Goal: Task Accomplishment & Management: Manage account settings

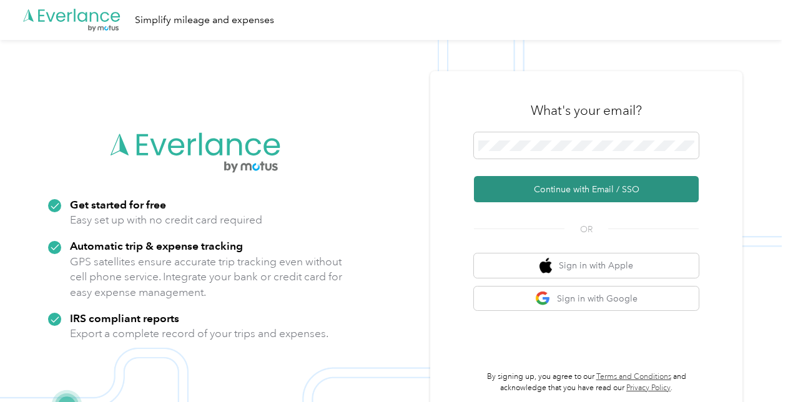
click at [553, 182] on button "Continue with Email / SSO" at bounding box center [586, 189] width 225 height 26
click at [556, 185] on button "Continue with Email / SSO" at bounding box center [586, 189] width 225 height 26
click at [553, 186] on button "Continue with Email / SSO" at bounding box center [586, 189] width 225 height 26
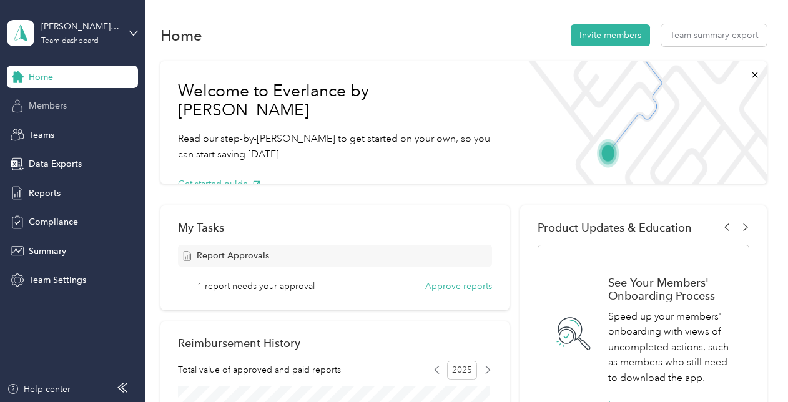
click at [97, 102] on div "Members" at bounding box center [72, 106] width 131 height 22
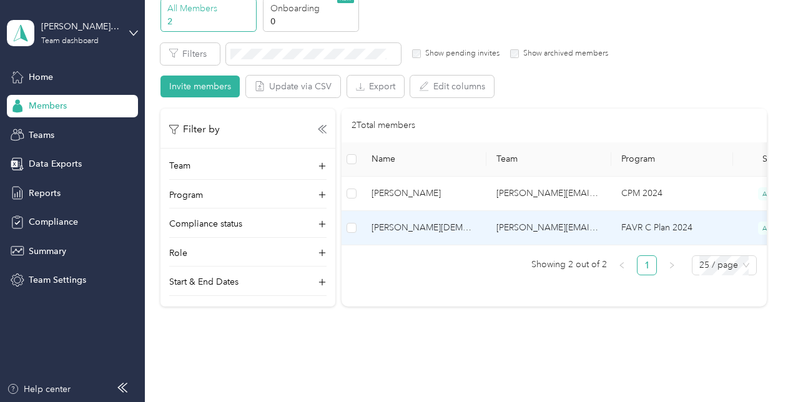
scroll to position [37, 0]
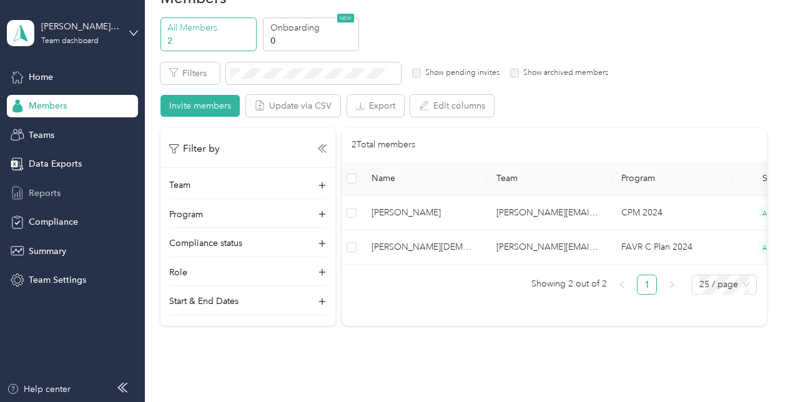
click at [56, 192] on span "Reports" at bounding box center [45, 193] width 32 height 13
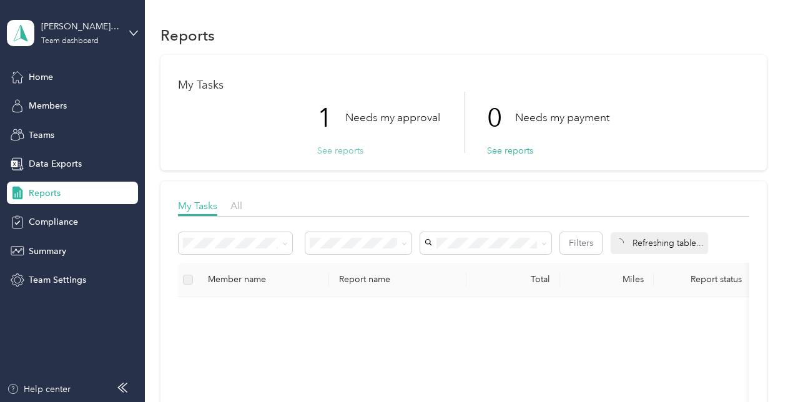
click at [342, 151] on button "See reports" at bounding box center [340, 150] width 46 height 13
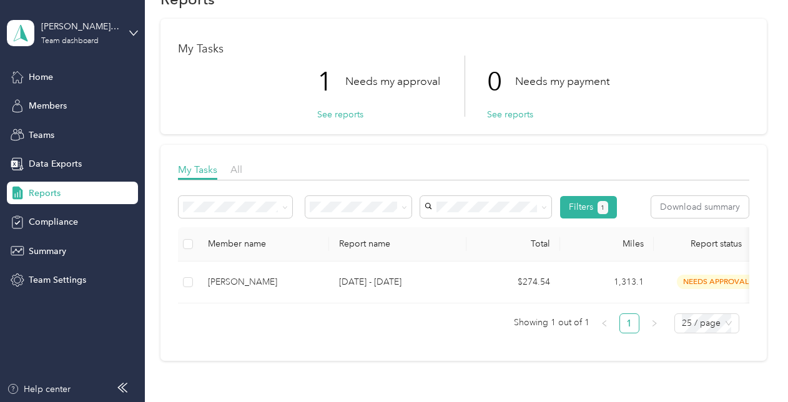
scroll to position [125, 0]
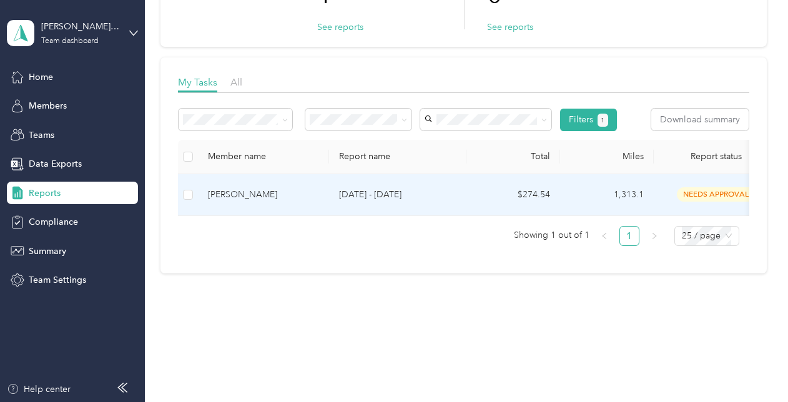
click at [699, 191] on span "needs approval" at bounding box center [716, 194] width 79 height 14
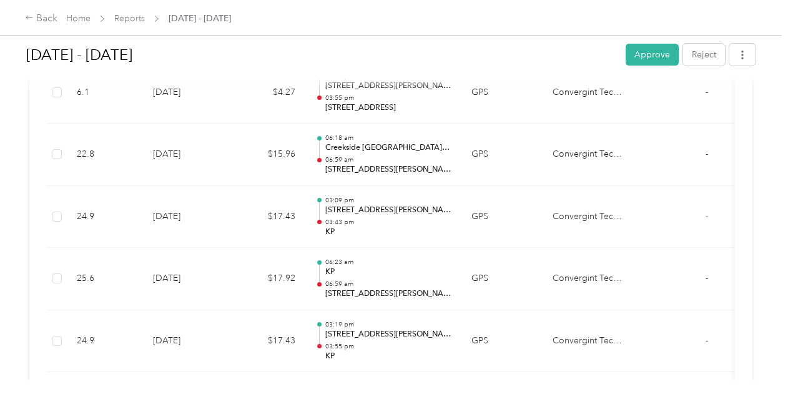
scroll to position [3560, 0]
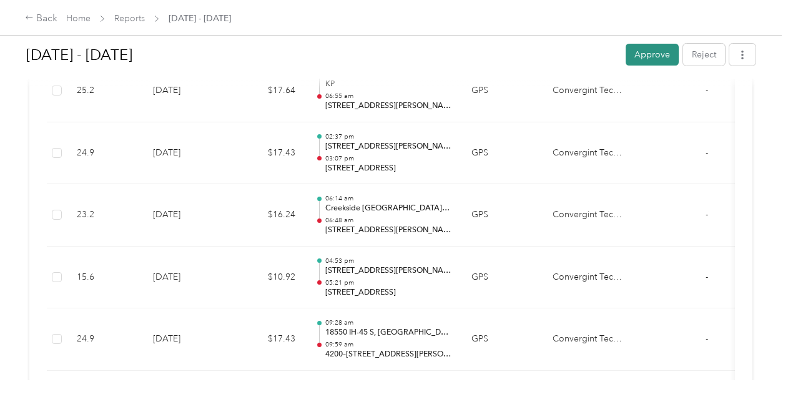
click at [630, 59] on button "Approve" at bounding box center [652, 55] width 53 height 22
click at [387, 20] on div "Back Home Reports Sep 1 - 30, 2025" at bounding box center [394, 17] width 788 height 35
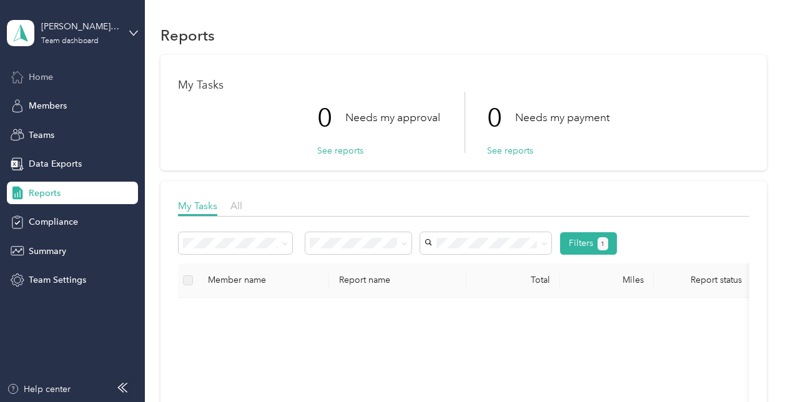
click at [47, 74] on span "Home" at bounding box center [41, 77] width 24 height 13
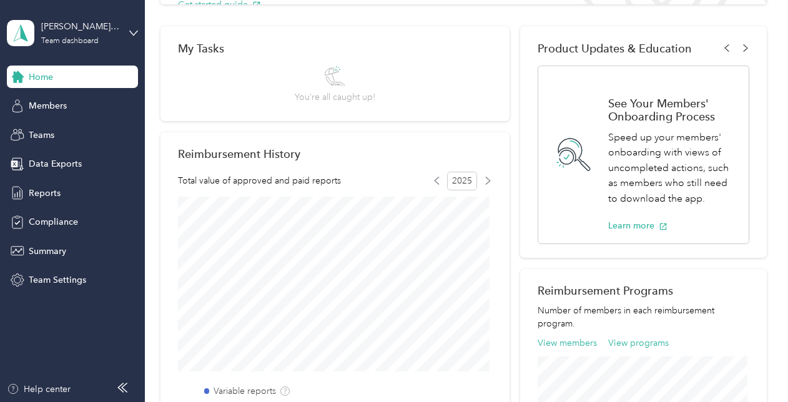
scroll to position [250, 0]
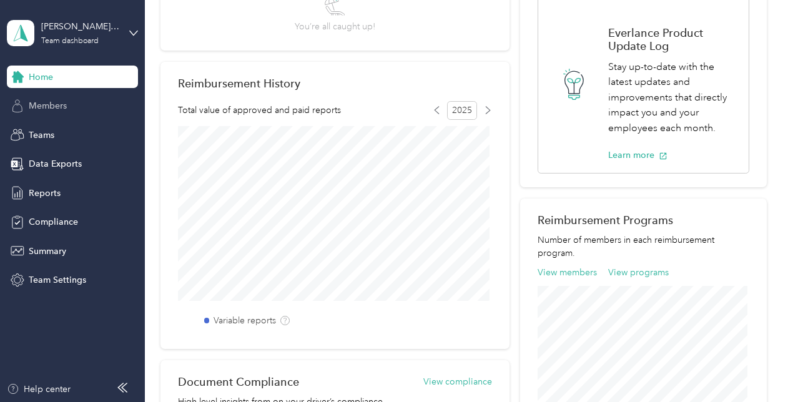
click at [80, 107] on div "Members" at bounding box center [72, 106] width 131 height 22
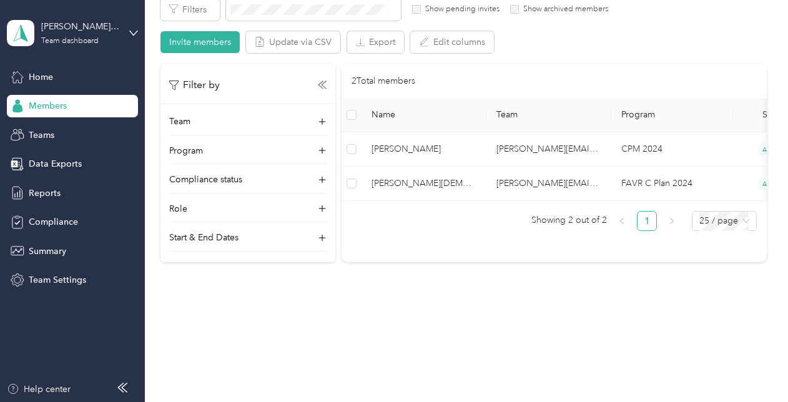
scroll to position [100, 0]
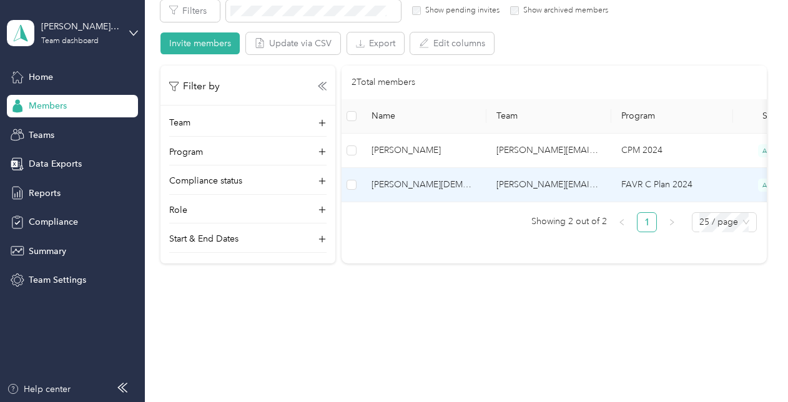
click at [433, 181] on span "Brian Christiansen (You)" at bounding box center [424, 185] width 105 height 14
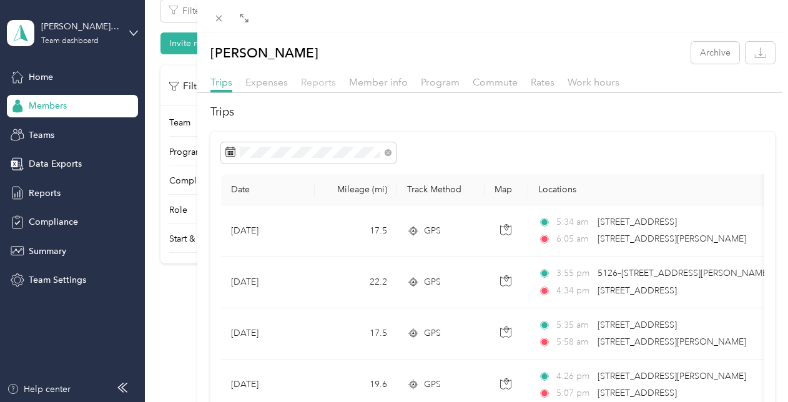
click at [314, 85] on span "Reports" at bounding box center [318, 82] width 35 height 12
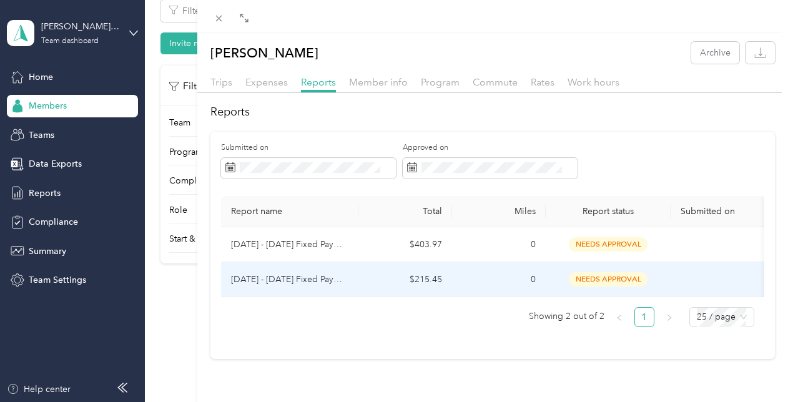
click at [593, 281] on span "needs approval" at bounding box center [608, 279] width 79 height 14
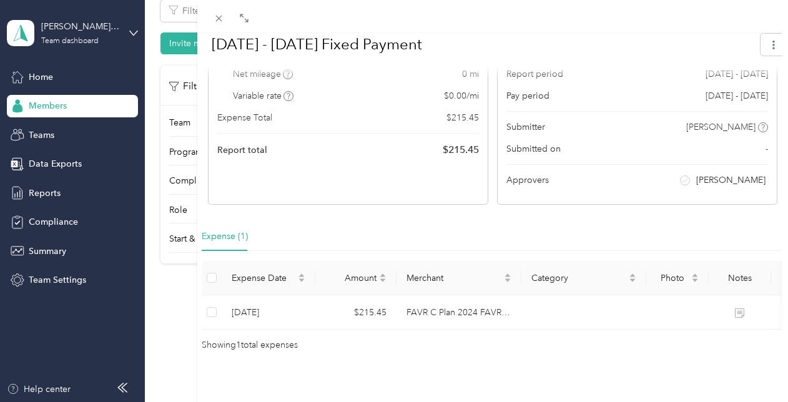
scroll to position [175, 0]
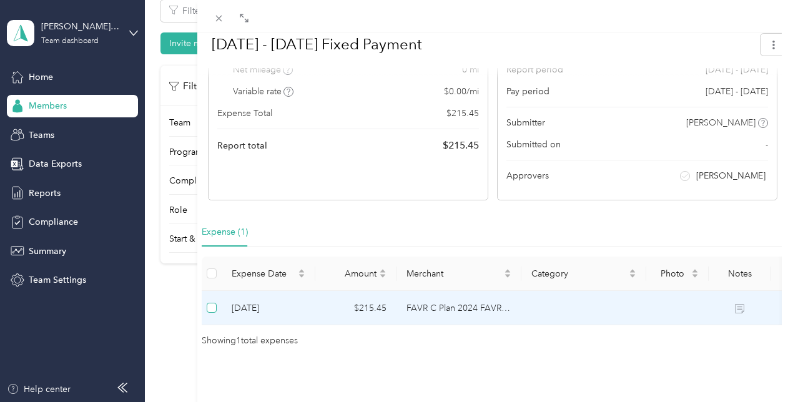
click at [214, 301] on label at bounding box center [212, 308] width 10 height 14
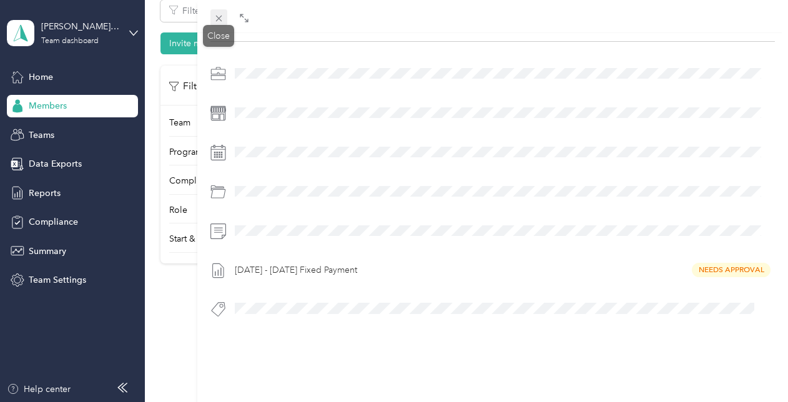
click at [215, 17] on icon at bounding box center [219, 18] width 11 height 11
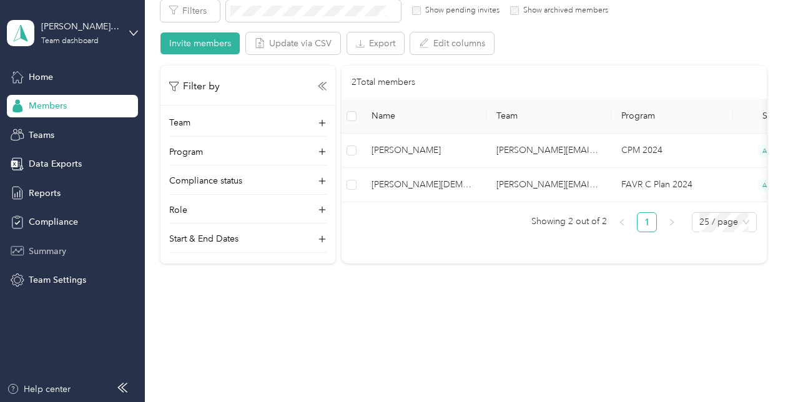
click at [55, 246] on span "Summary" at bounding box center [47, 251] width 37 height 13
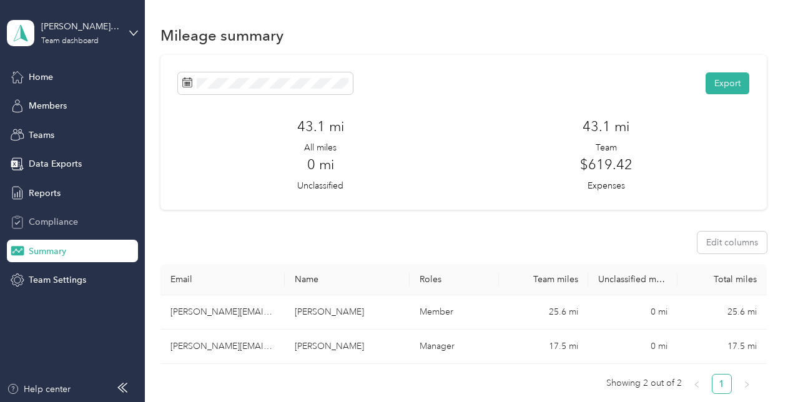
click at [82, 221] on div "Compliance" at bounding box center [72, 222] width 131 height 22
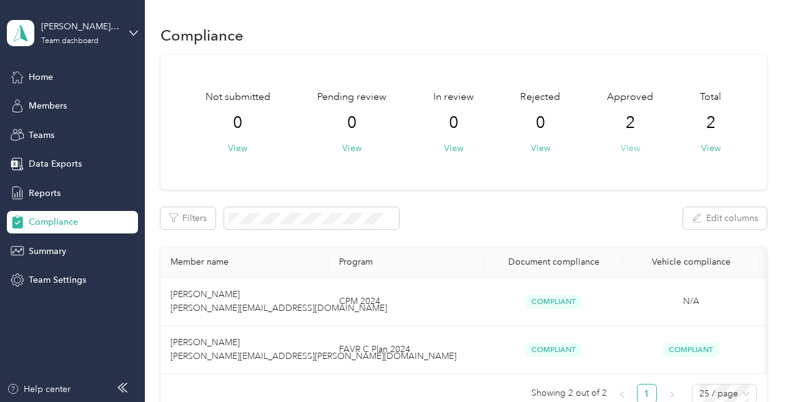
click at [632, 147] on button "View" at bounding box center [630, 148] width 19 height 13
click at [37, 193] on span "Reports" at bounding box center [45, 193] width 32 height 13
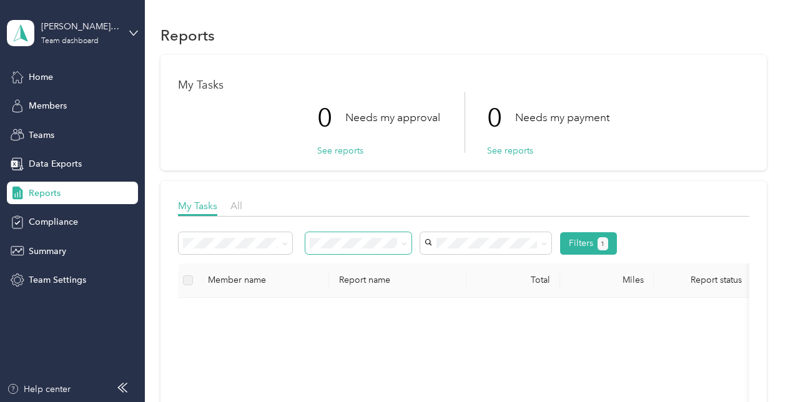
click at [405, 242] on icon at bounding box center [405, 244] width 6 height 6
click at [348, 265] on div "All" at bounding box center [358, 265] width 89 height 13
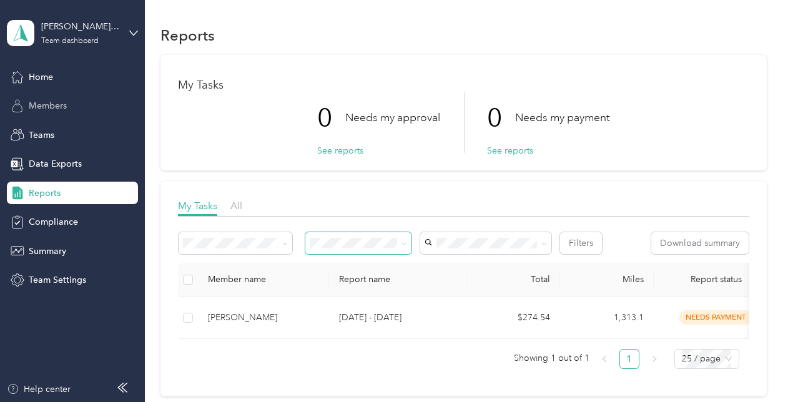
click at [51, 115] on div "Members" at bounding box center [72, 106] width 131 height 22
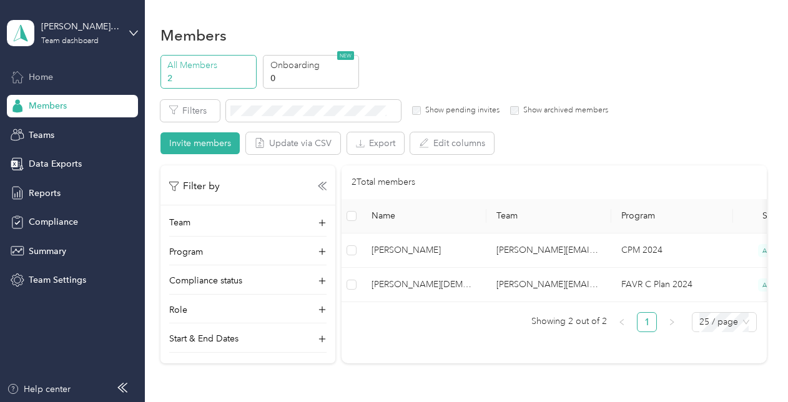
click at [43, 75] on span "Home" at bounding box center [41, 77] width 24 height 13
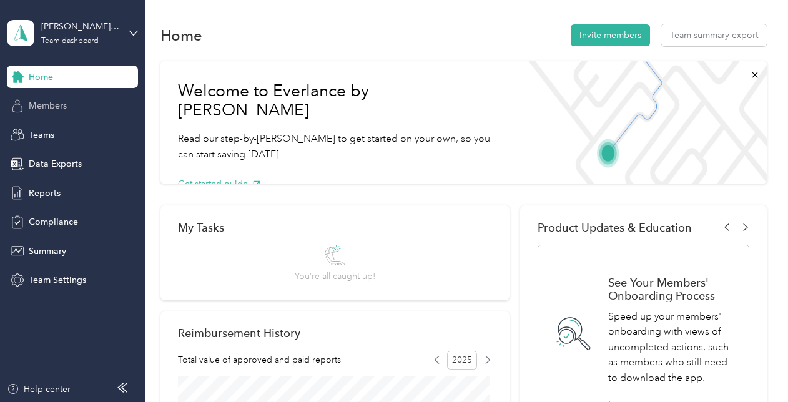
click at [81, 111] on div "Members" at bounding box center [72, 106] width 131 height 22
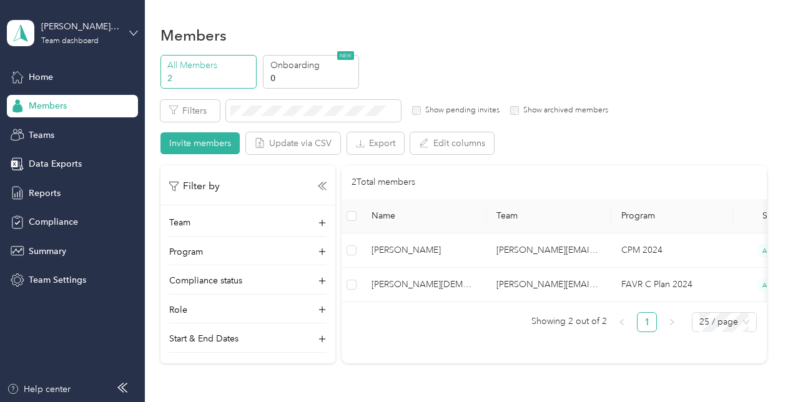
click at [132, 32] on icon at bounding box center [133, 33] width 9 height 9
click at [503, 25] on div "Members" at bounding box center [464, 35] width 606 height 26
click at [79, 136] on div "Teams" at bounding box center [72, 135] width 131 height 22
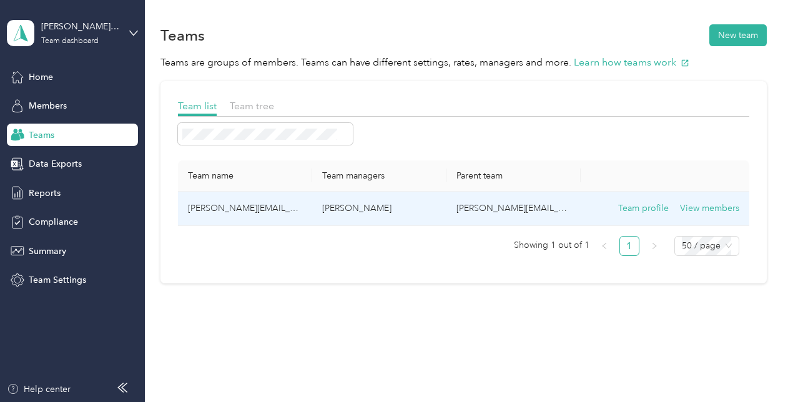
click at [334, 199] on td "Brian Christiansen" at bounding box center [379, 209] width 134 height 34
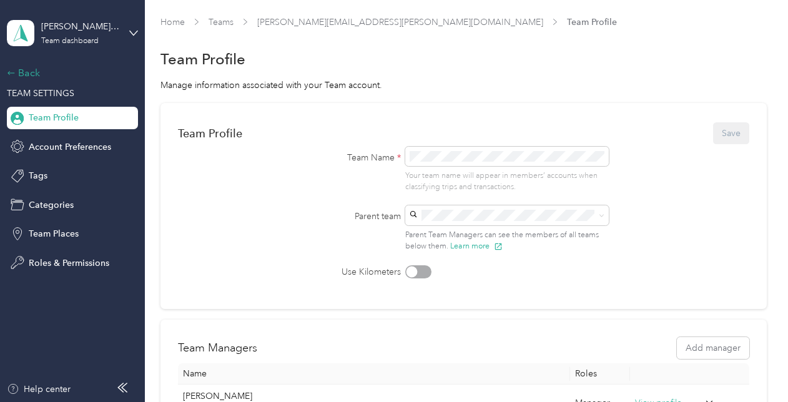
click at [14, 70] on icon at bounding box center [11, 73] width 9 height 9
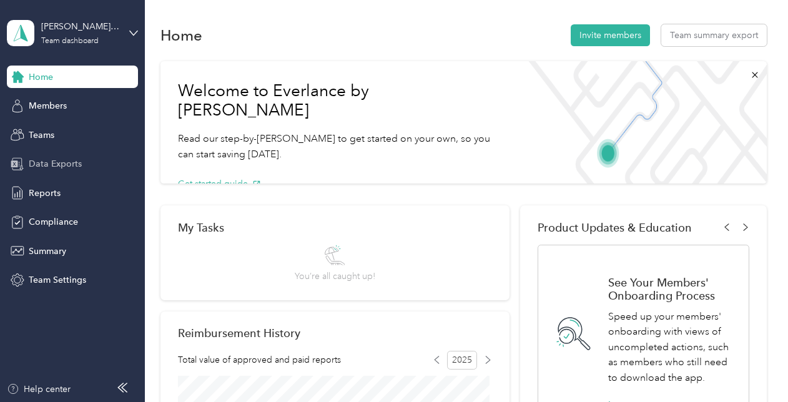
click at [50, 161] on span "Data Exports" at bounding box center [55, 163] width 53 height 13
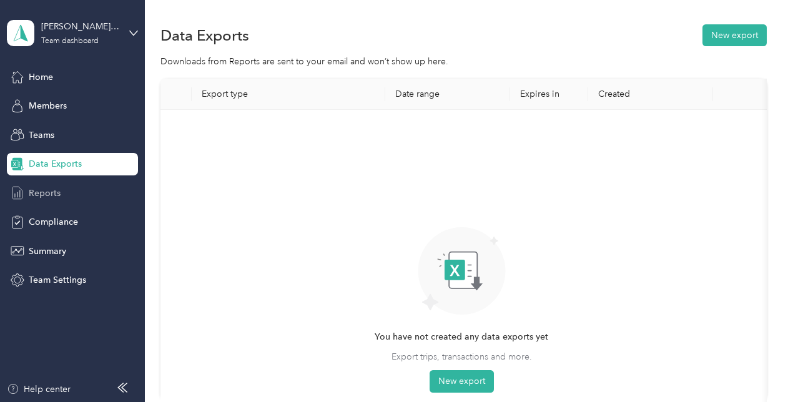
click at [46, 187] on span "Reports" at bounding box center [45, 193] width 32 height 13
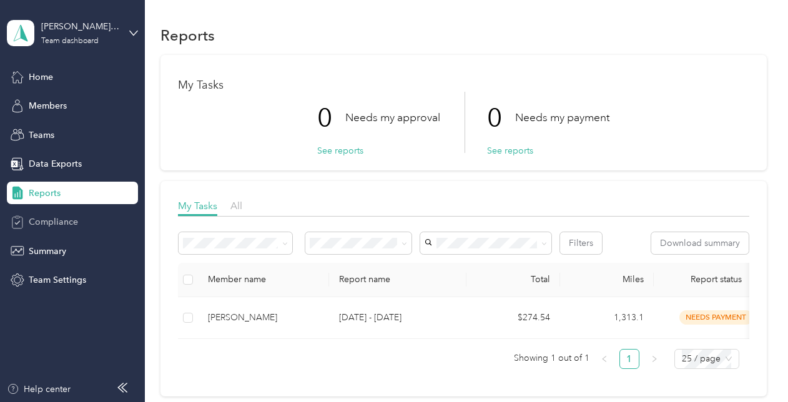
click at [74, 217] on span "Compliance" at bounding box center [53, 221] width 49 height 13
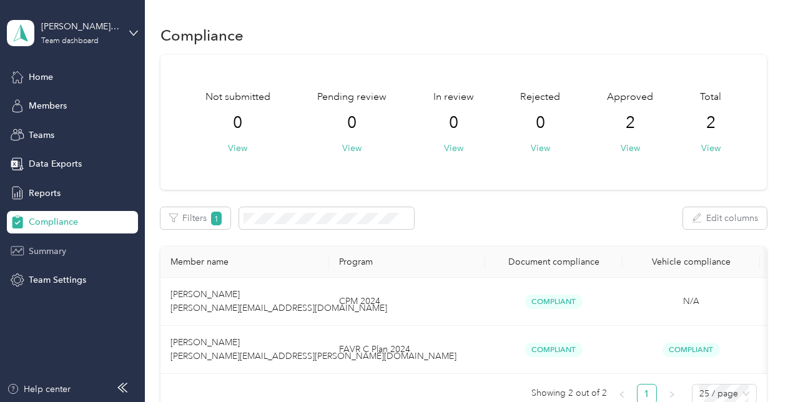
click at [73, 244] on div "Summary" at bounding box center [72, 251] width 131 height 22
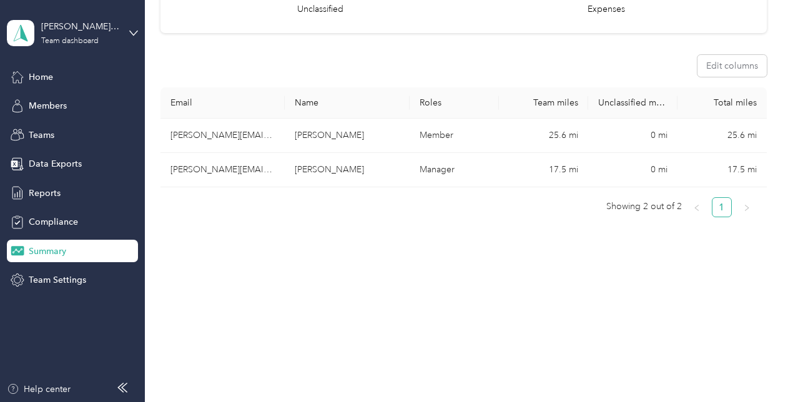
scroll to position [182, 0]
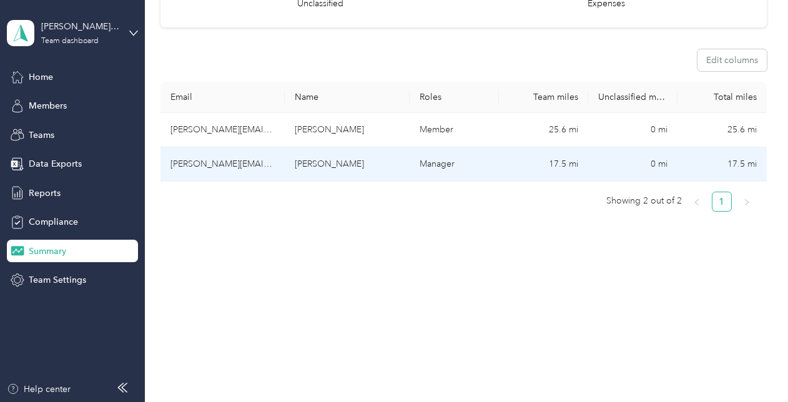
click at [390, 165] on td "Brian Christiansen" at bounding box center [347, 164] width 125 height 34
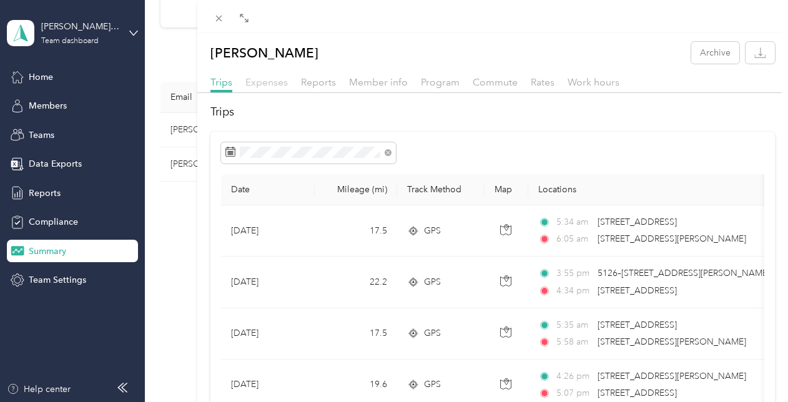
click at [267, 86] on span "Expenses" at bounding box center [266, 82] width 42 height 12
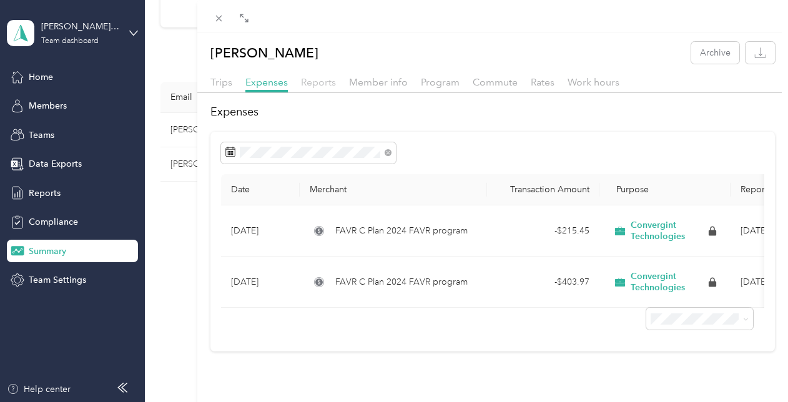
click at [310, 77] on span "Reports" at bounding box center [318, 82] width 35 height 12
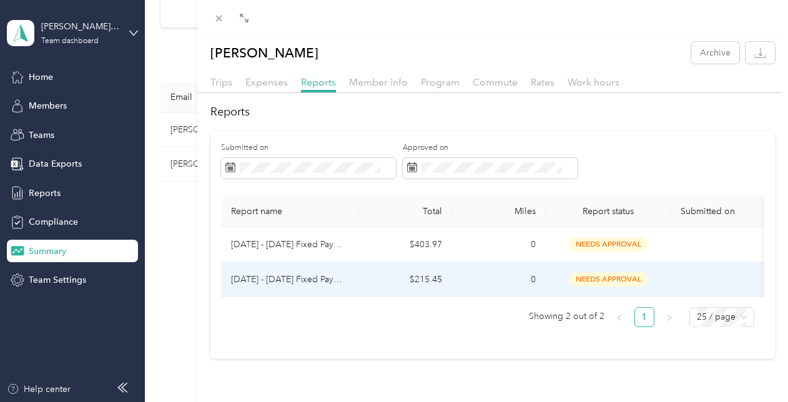
click at [301, 279] on p "Sep 1 - 30, 2025 Fixed Payment" at bounding box center [289, 280] width 117 height 14
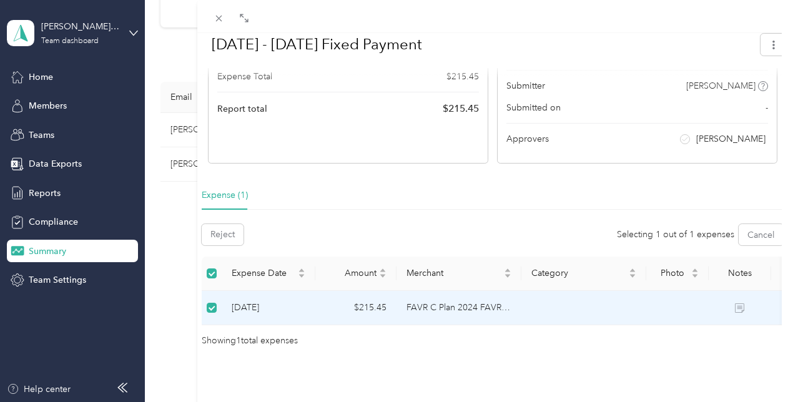
scroll to position [211, 0]
click at [438, 291] on td "FAVR C Plan 2024 FAVR program" at bounding box center [459, 308] width 125 height 34
click at [318, 292] on td "$215.45" at bounding box center [355, 308] width 81 height 34
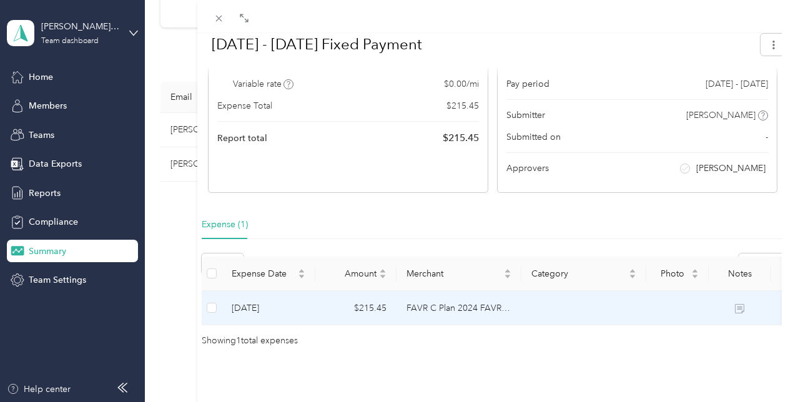
scroll to position [175, 0]
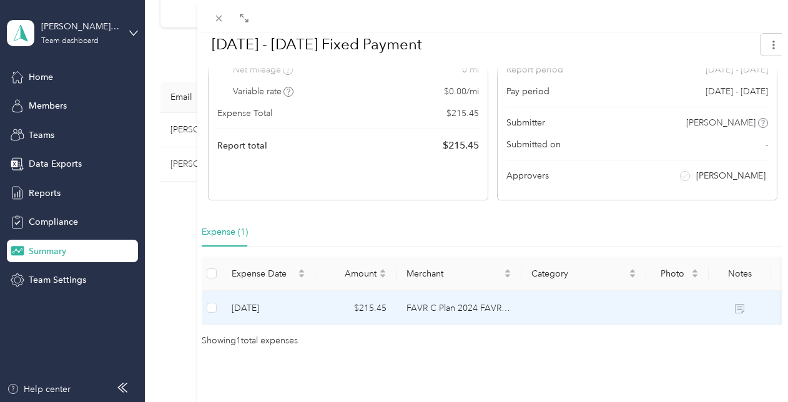
click at [247, 291] on td "10-1-2025" at bounding box center [269, 308] width 94 height 34
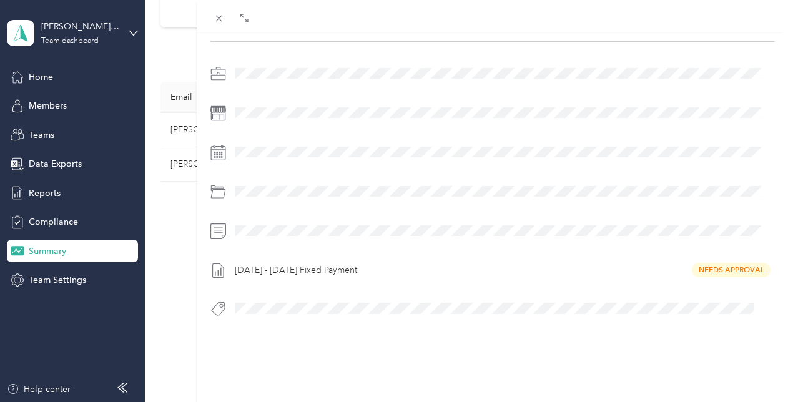
click at [717, 267] on div "Sep 1 - 30, 2025 Fixed Payment Needs Approval" at bounding box center [502, 270] width 545 height 20
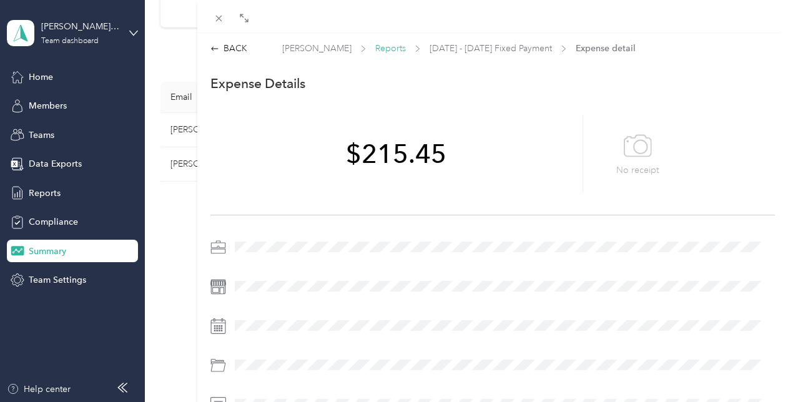
click at [393, 51] on span "Reports" at bounding box center [390, 48] width 31 height 13
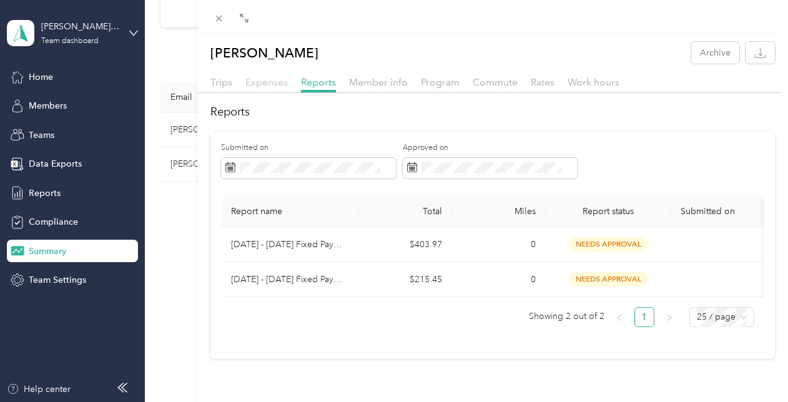
click at [274, 86] on span "Expenses" at bounding box center [266, 82] width 42 height 12
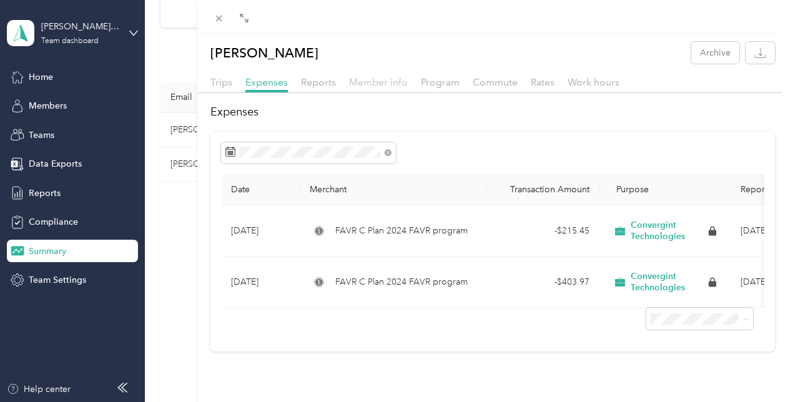
click at [376, 86] on span "Member info" at bounding box center [378, 82] width 59 height 12
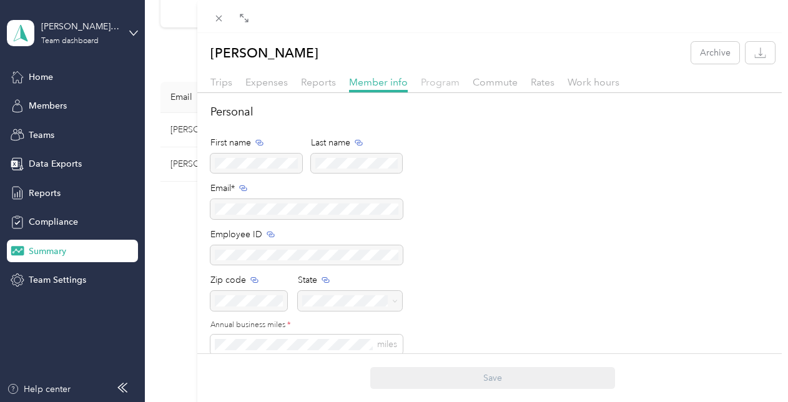
click at [438, 84] on span "Program" at bounding box center [440, 82] width 39 height 12
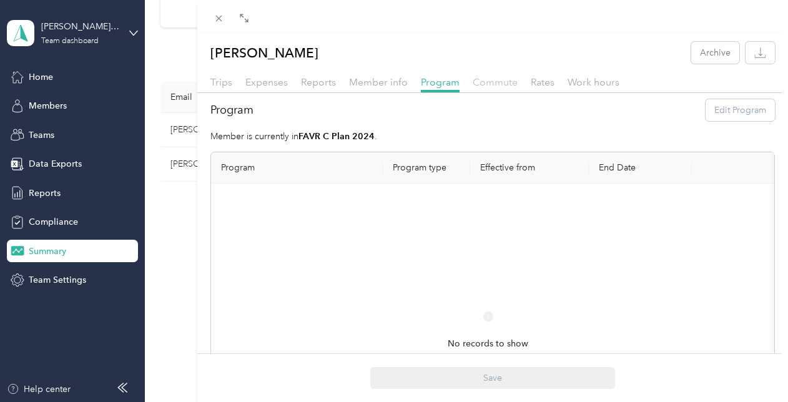
click at [492, 80] on span "Commute" at bounding box center [495, 82] width 45 height 12
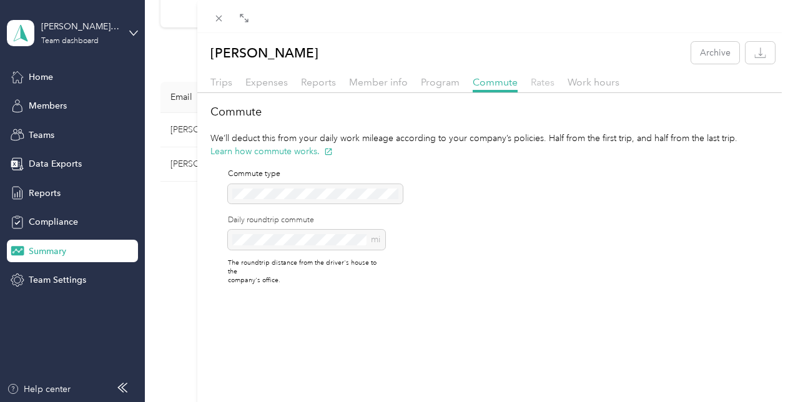
click at [536, 80] on span "Rates" at bounding box center [543, 82] width 24 height 12
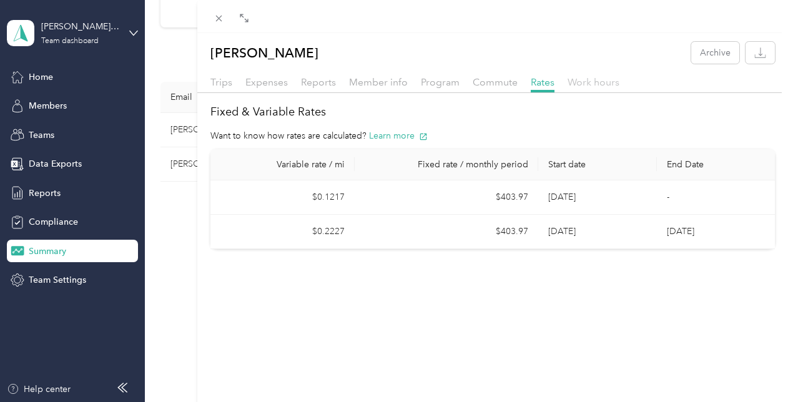
click at [580, 83] on span "Work hours" at bounding box center [594, 82] width 52 height 12
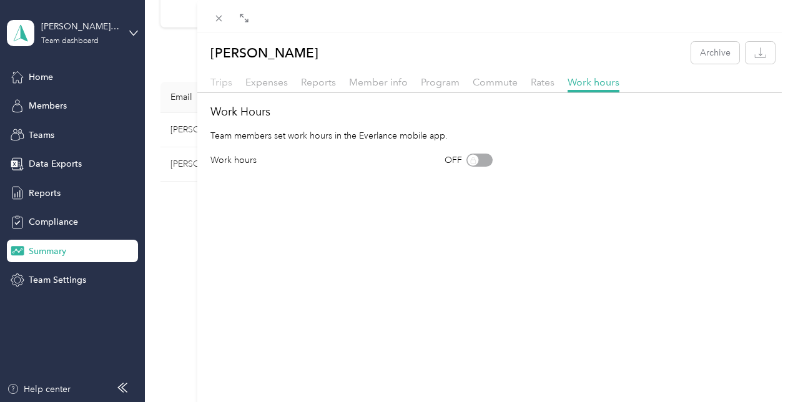
click at [227, 81] on span "Trips" at bounding box center [221, 82] width 22 height 12
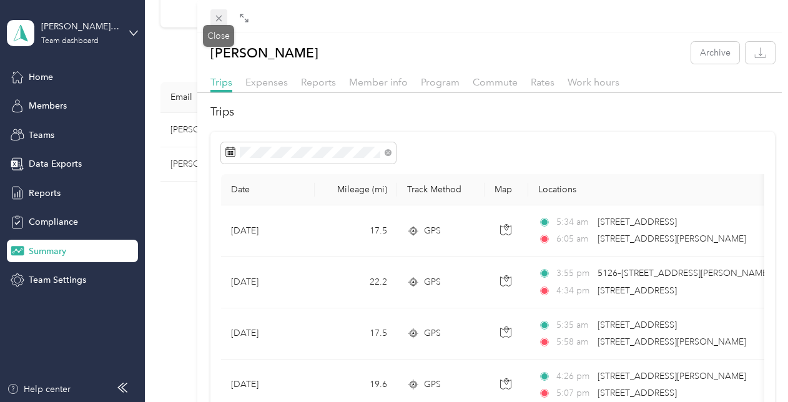
click at [220, 22] on icon at bounding box center [219, 18] width 11 height 11
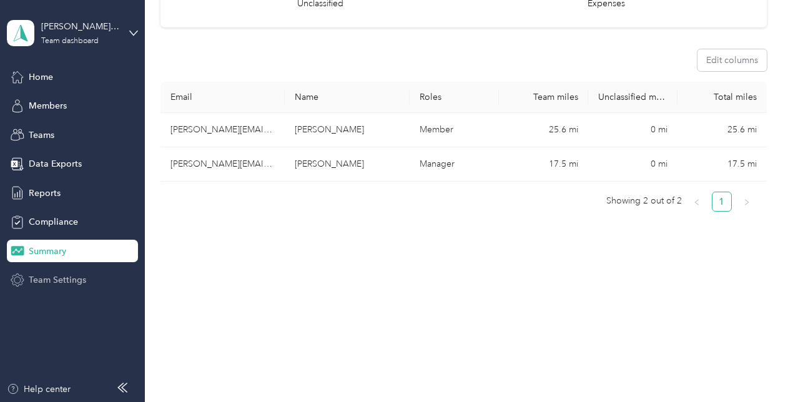
click at [59, 281] on span "Team Settings" at bounding box center [57, 280] width 57 height 13
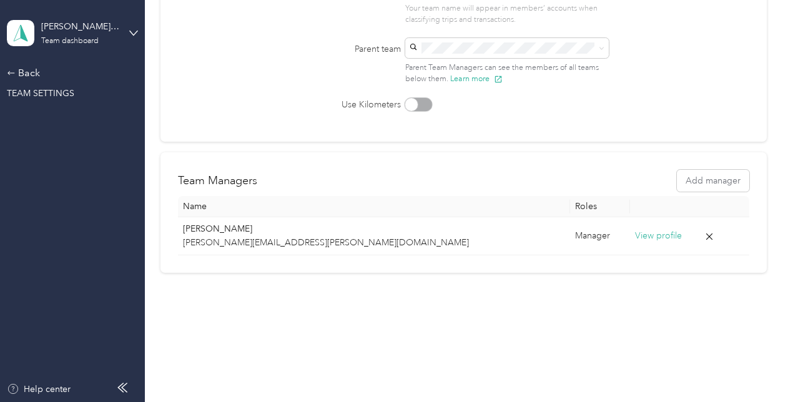
scroll to position [166, 0]
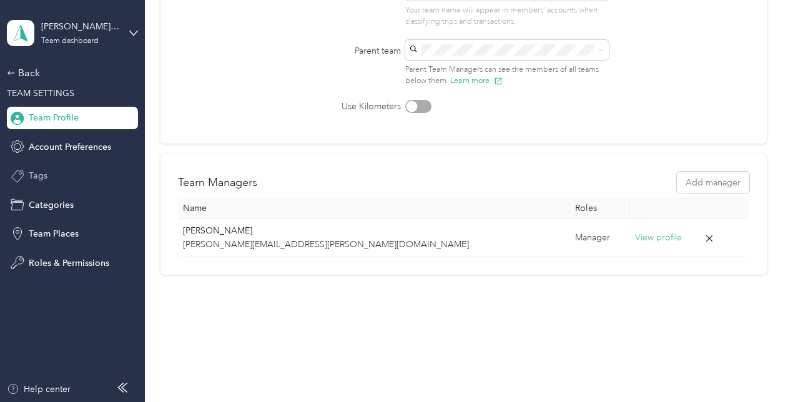
click at [41, 177] on span "Tags" at bounding box center [38, 175] width 19 height 13
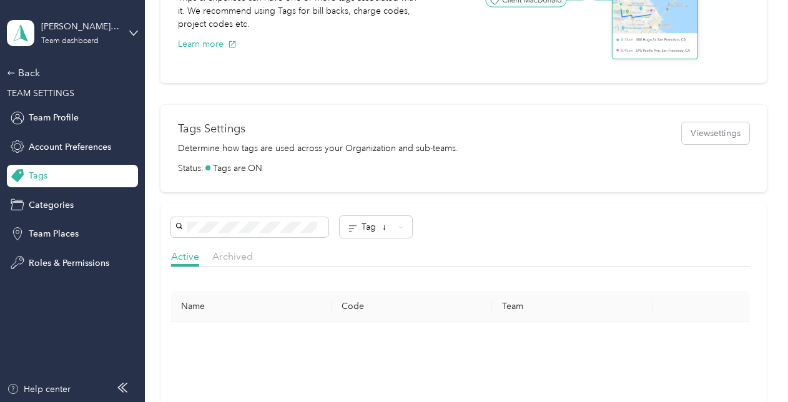
scroll to position [182, 0]
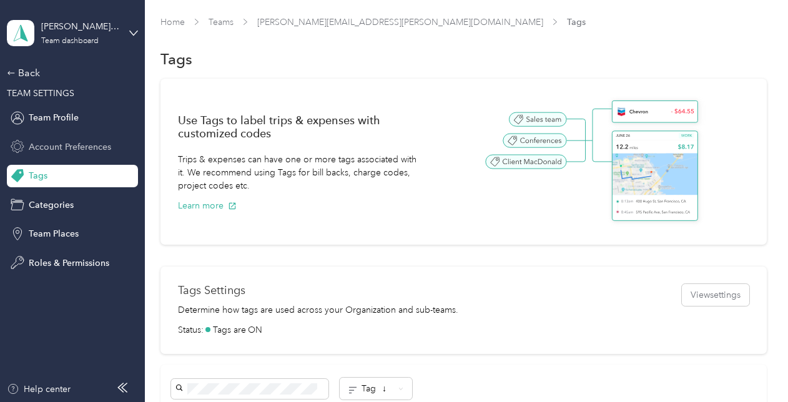
click at [81, 148] on span "Account Preferences" at bounding box center [70, 147] width 82 height 13
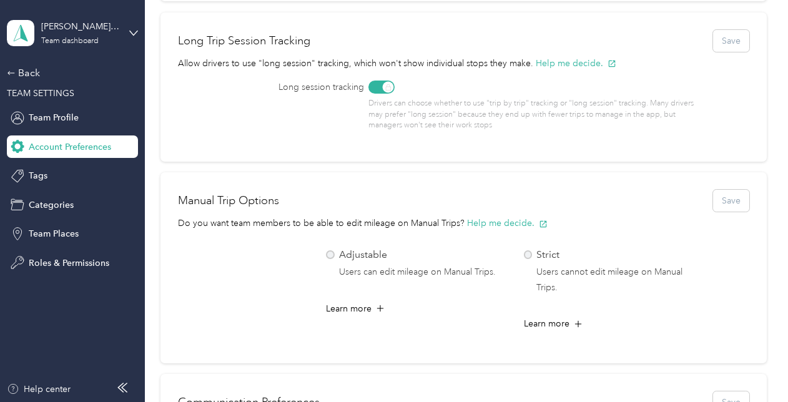
scroll to position [225, 0]
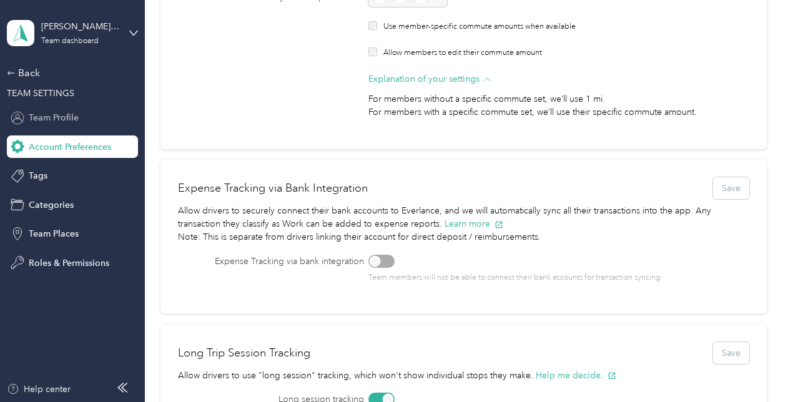
click at [74, 116] on span "Team Profile" at bounding box center [54, 117] width 50 height 13
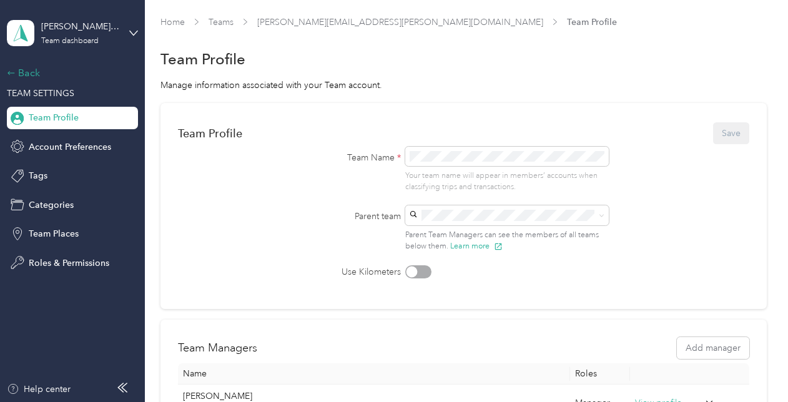
click at [22, 74] on div "Back" at bounding box center [69, 73] width 125 height 15
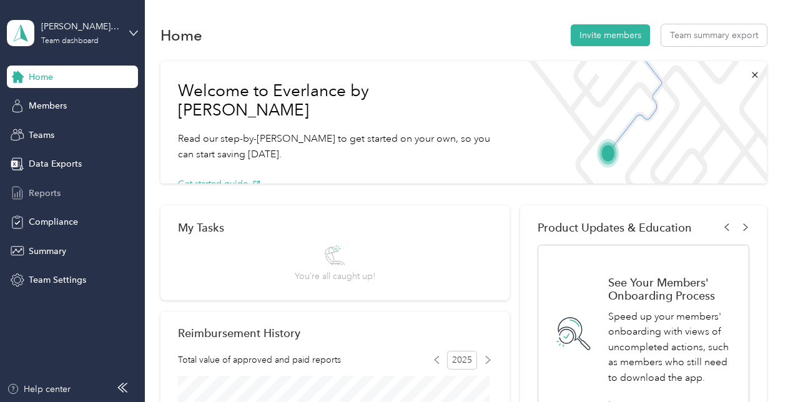
click at [57, 191] on span "Reports" at bounding box center [45, 193] width 32 height 13
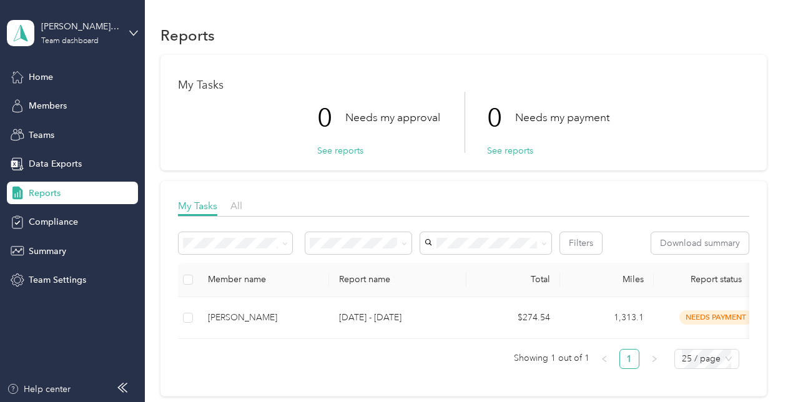
click at [52, 192] on span "Reports" at bounding box center [45, 193] width 32 height 13
click at [110, 186] on div "Reports" at bounding box center [72, 193] width 131 height 22
click at [239, 207] on span "All" at bounding box center [236, 206] width 12 height 12
